Goal: Information Seeking & Learning: Learn about a topic

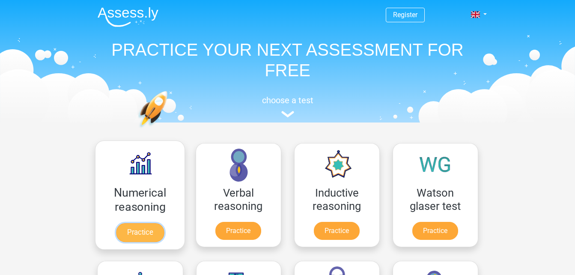
click at [135, 233] on link "Practice" at bounding box center [140, 232] width 48 height 19
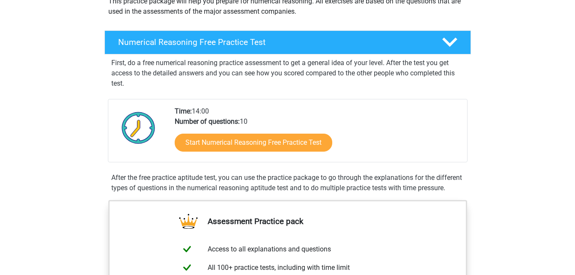
scroll to position [114, 0]
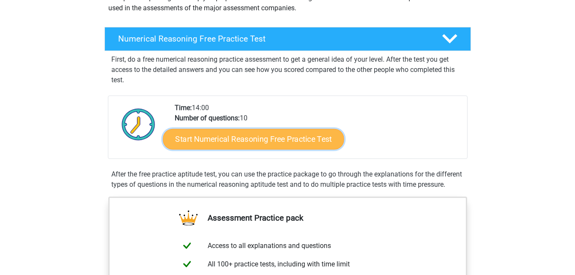
click at [245, 141] on link "Start Numerical Reasoning Free Practice Test" at bounding box center [253, 139] width 181 height 21
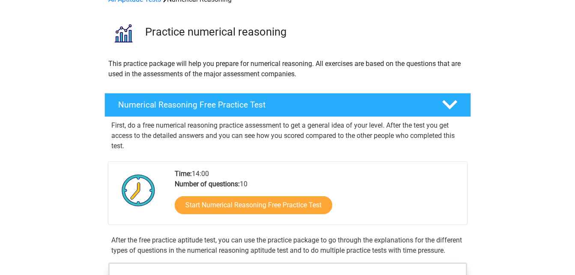
scroll to position [0, 0]
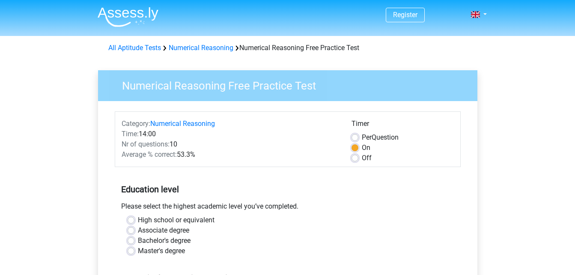
scroll to position [57, 0]
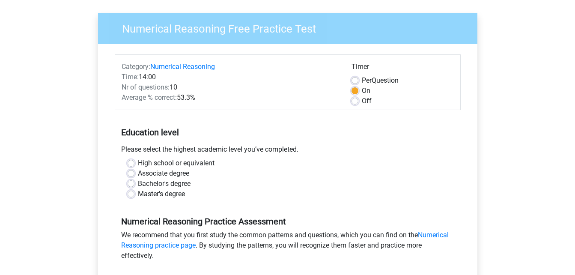
click at [166, 163] on label "High school or equivalent" at bounding box center [176, 163] width 77 height 10
click at [135, 163] on input "High school or equivalent" at bounding box center [131, 162] width 7 height 9
radio input "true"
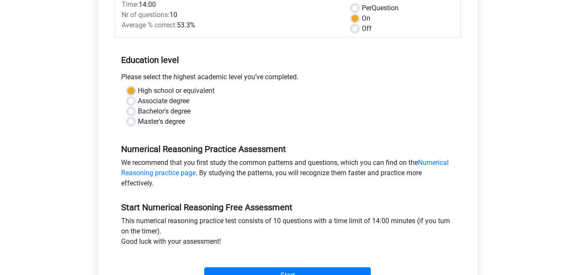
scroll to position [171, 0]
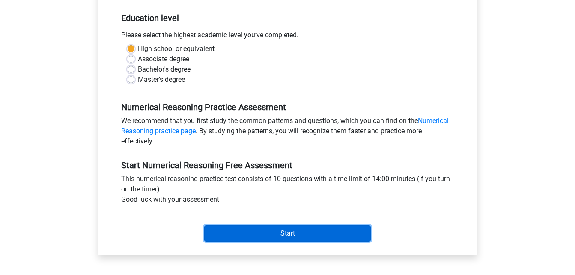
click at [262, 231] on input "Start" at bounding box center [287, 233] width 167 height 16
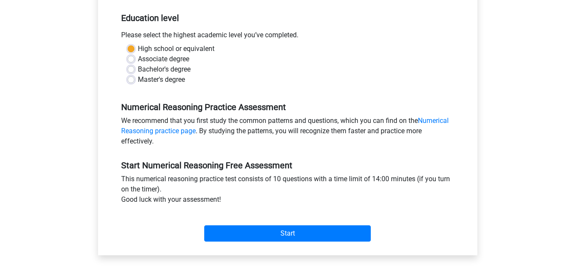
drag, startPoint x: 1, startPoint y: 3, endPoint x: 27, endPoint y: 99, distance: 99.9
click at [27, 99] on div "Register Nederlands English" at bounding box center [287, 167] width 575 height 677
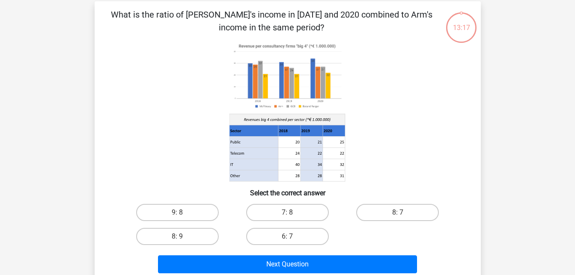
scroll to position [57, 0]
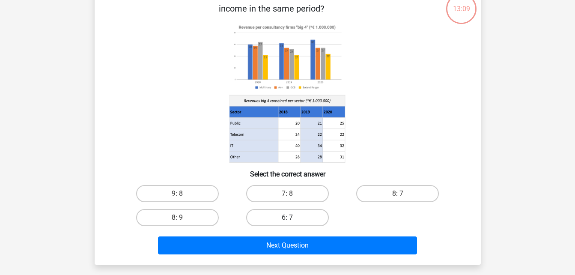
click at [305, 215] on label "6: 7" at bounding box center [287, 217] width 83 height 17
click at [293, 218] on input "6: 7" at bounding box center [290, 221] width 6 height 6
radio input "true"
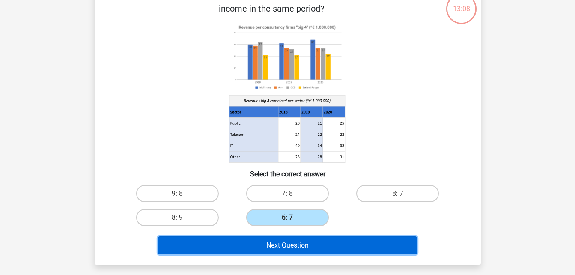
click at [293, 246] on button "Next Question" at bounding box center [287, 245] width 259 height 18
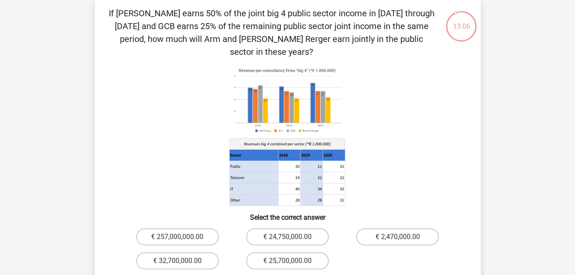
scroll to position [0, 0]
